Goal: Task Accomplishment & Management: Manage account settings

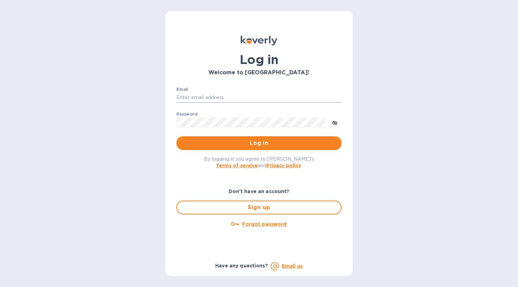
click at [287, 101] on input "Email" at bounding box center [258, 98] width 165 height 10
type input "jchaffee@vfwines.com"
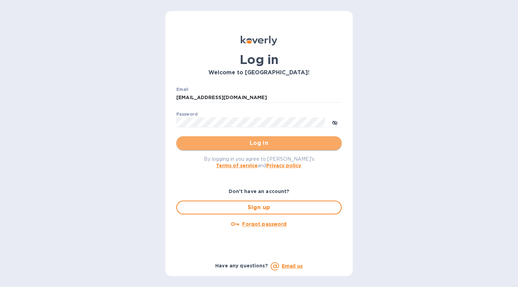
click at [246, 144] on span "Log in" at bounding box center [259, 143] width 154 height 8
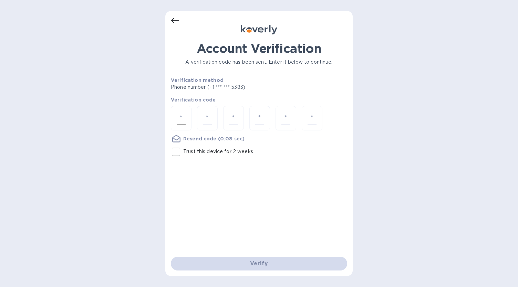
click at [181, 116] on input "number" at bounding box center [181, 118] width 9 height 13
type input "5"
type input "3"
type input "5"
type input "6"
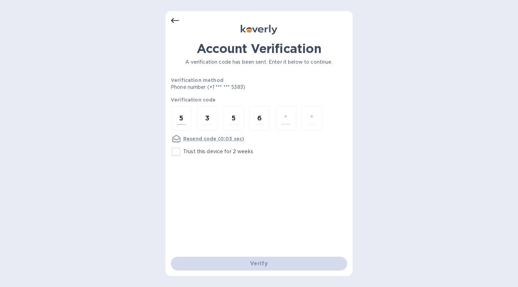
type input "1"
type input "4"
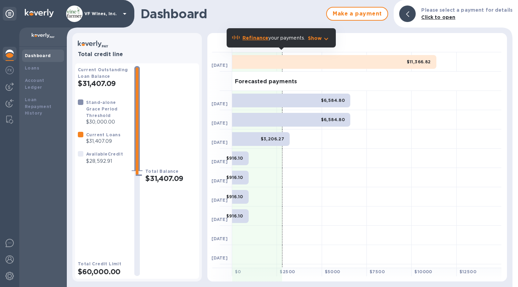
click at [169, 205] on div "Total Balance $31,407.09" at bounding box center [170, 171] width 51 height 210
click at [9, 88] on img at bounding box center [10, 87] width 8 height 8
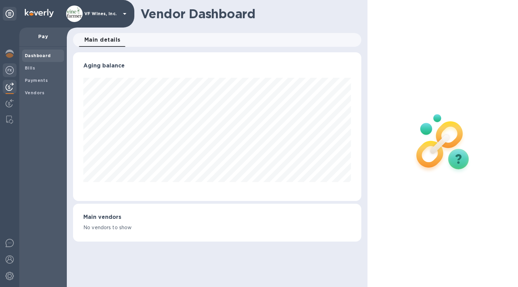
scroll to position [149, 288]
click at [8, 70] on img at bounding box center [10, 70] width 8 height 8
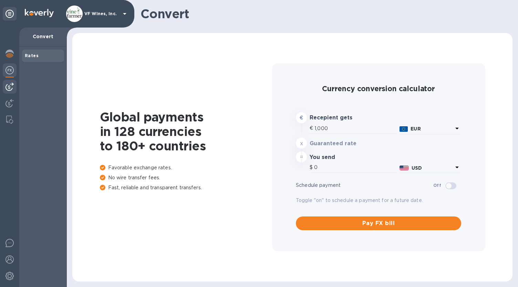
type input "1,188.36"
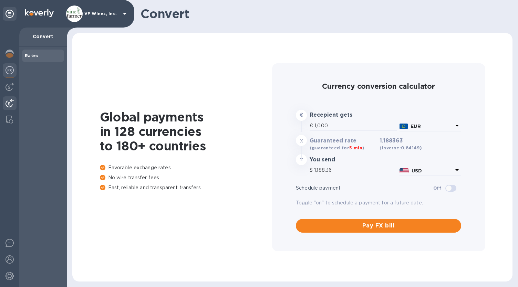
click at [6, 102] on img at bounding box center [10, 103] width 8 height 8
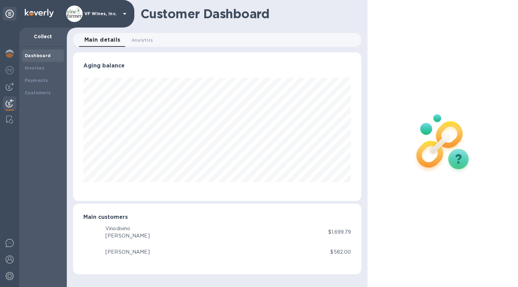
scroll to position [149, 288]
click at [10, 90] on img at bounding box center [10, 87] width 8 height 8
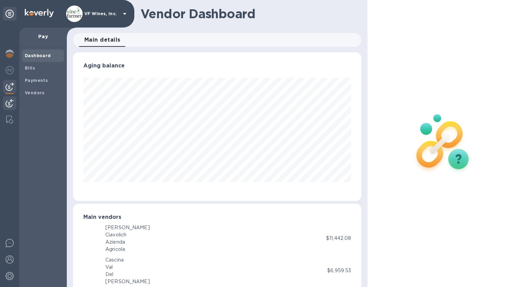
scroll to position [344262, 344125]
click at [10, 104] on img at bounding box center [10, 103] width 8 height 8
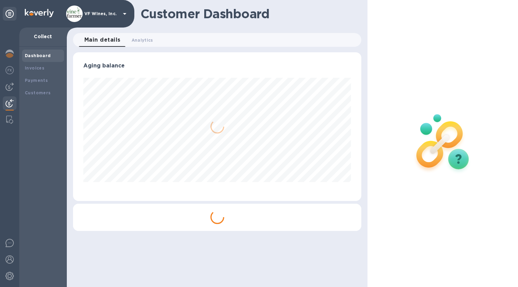
scroll to position [149, 288]
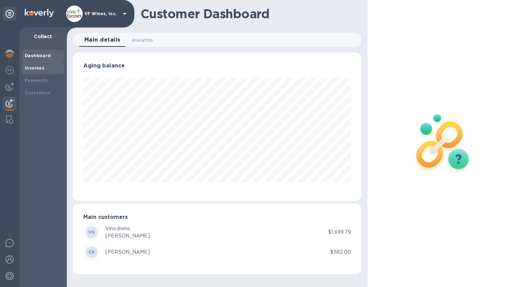
click at [37, 65] on div "Invoices" at bounding box center [43, 68] width 37 height 7
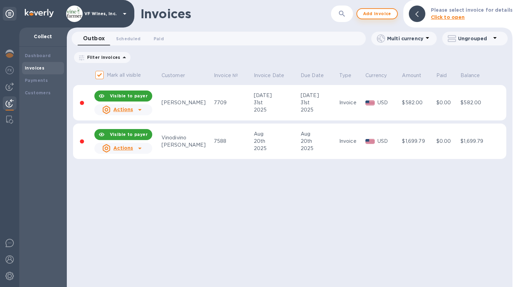
click at [378, 13] on span "Add invoice" at bounding box center [377, 14] width 29 height 8
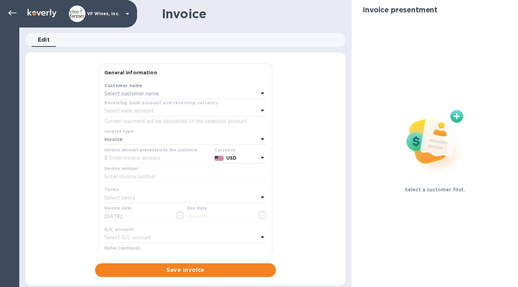
click at [172, 92] on div "Select customer name" at bounding box center [181, 94] width 154 height 10
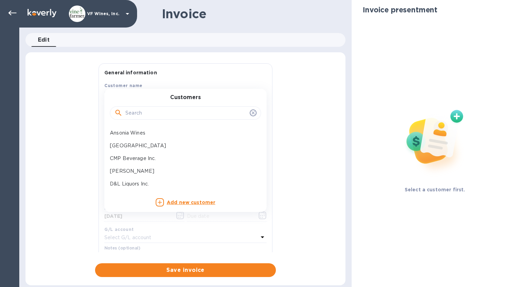
click at [167, 115] on input "text" at bounding box center [186, 113] width 122 height 10
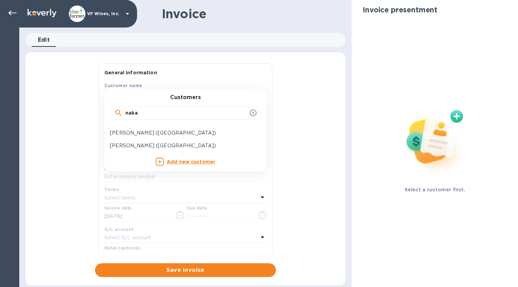
type input "nakaz"
click at [143, 144] on p "[PERSON_NAME] ([GEOGRAPHIC_DATA])" at bounding box center [183, 145] width 146 height 7
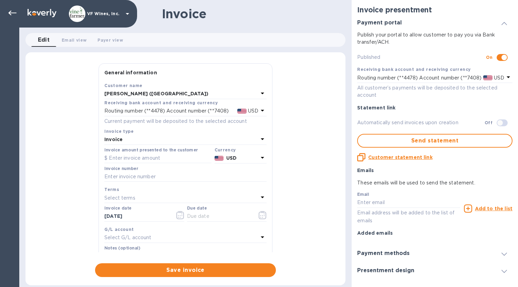
scroll to position [94, 0]
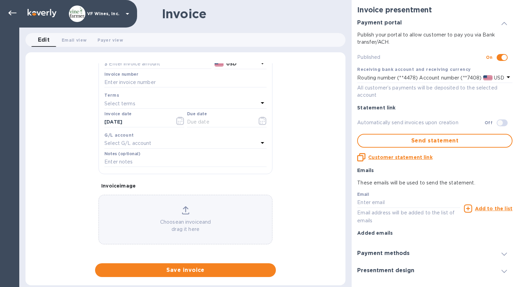
click at [184, 212] on icon at bounding box center [186, 210] width 8 height 8
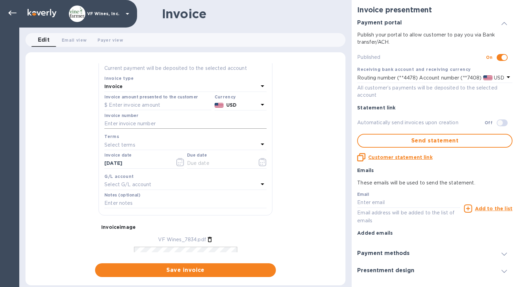
scroll to position [52, 0]
click at [125, 106] on input "text" at bounding box center [157, 106] width 107 height 10
type input "662.25"
click at [131, 125] on input "text" at bounding box center [185, 125] width 162 height 10
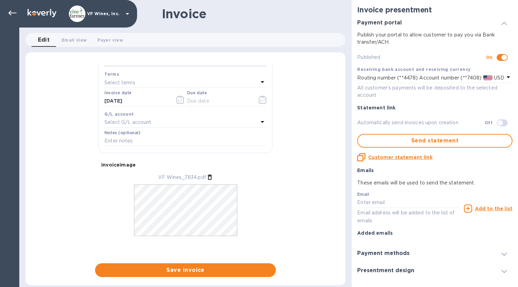
click at [315, 174] on div "General information Save Customer name Sushi Nakazawa (NYC) Receiving bank acco…" at bounding box center [185, 170] width 320 height 214
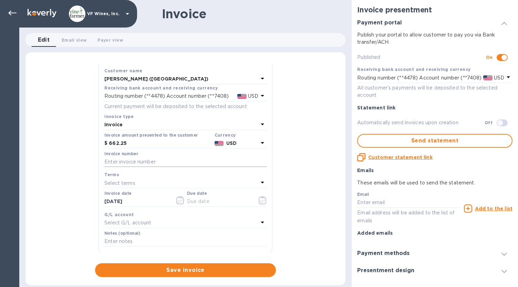
scroll to position [9, 0]
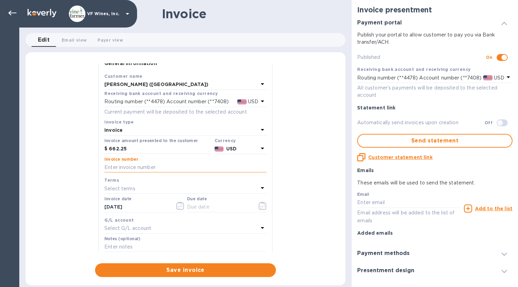
click at [127, 168] on input "text" at bounding box center [185, 168] width 162 height 10
type input "7834"
click at [260, 204] on icon "button" at bounding box center [263, 206] width 8 height 8
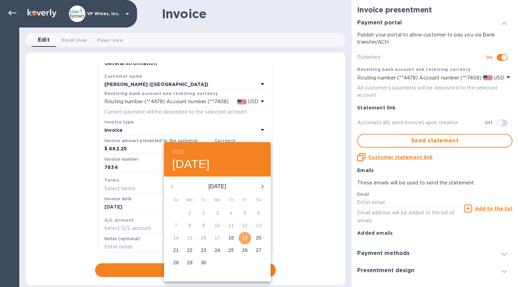
click at [247, 235] on p "19" at bounding box center [245, 238] width 6 height 7
type input "09/19/2025"
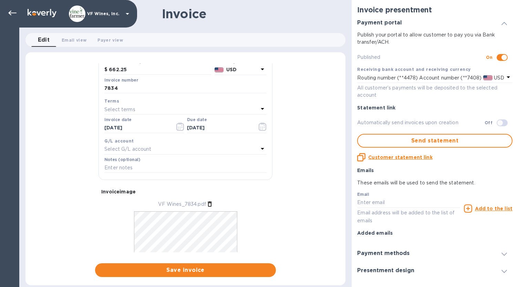
scroll to position [115, 0]
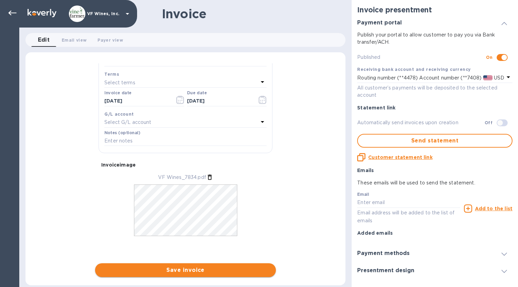
click at [188, 271] on span "Save invoice" at bounding box center [186, 270] width 170 height 8
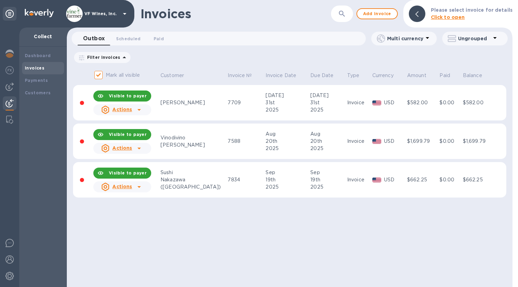
click at [140, 186] on icon at bounding box center [139, 187] width 8 height 8
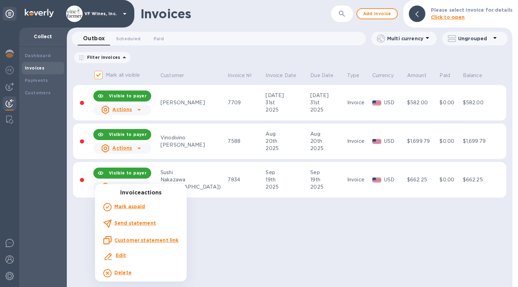
click at [139, 149] on div at bounding box center [259, 143] width 518 height 287
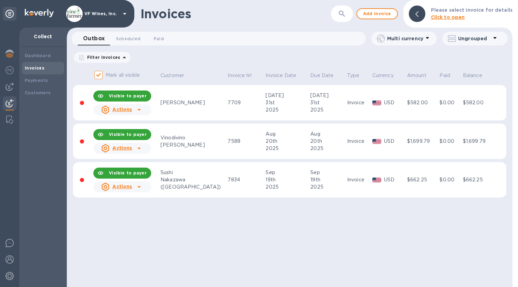
click at [139, 149] on icon at bounding box center [139, 148] width 8 height 8
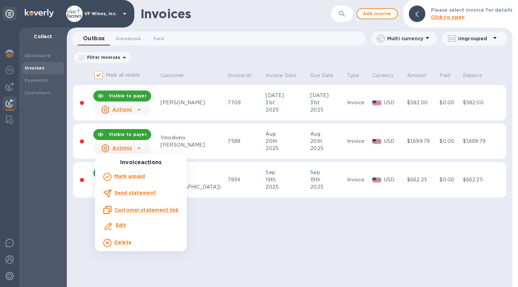
click at [202, 238] on div at bounding box center [259, 143] width 518 height 287
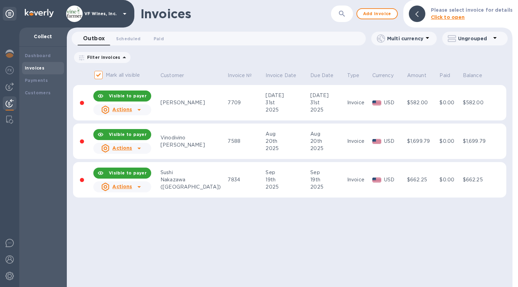
click at [137, 184] on icon at bounding box center [139, 187] width 8 height 8
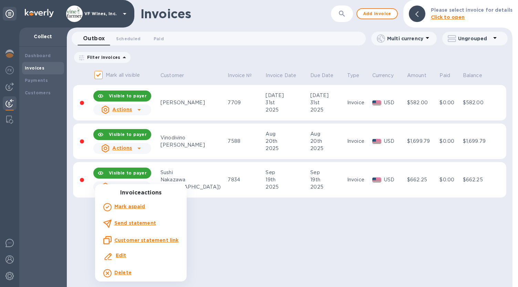
click at [140, 240] on u "Customer statement link" at bounding box center [146, 241] width 64 height 6
